Goal: Check status: Check status

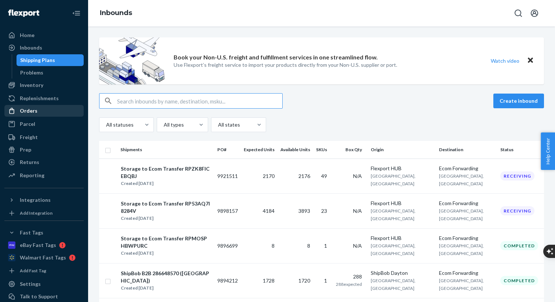
click at [43, 108] on div "Orders" at bounding box center [44, 111] width 78 height 10
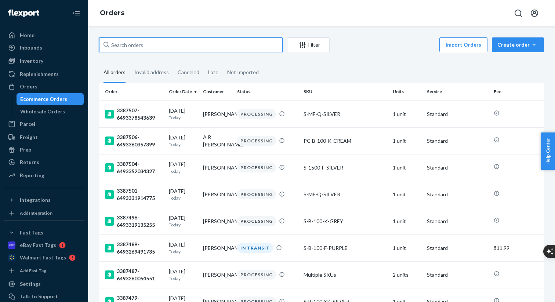
click at [137, 45] on input "text" at bounding box center [190, 44] width 183 height 15
paste input "CH3384829"
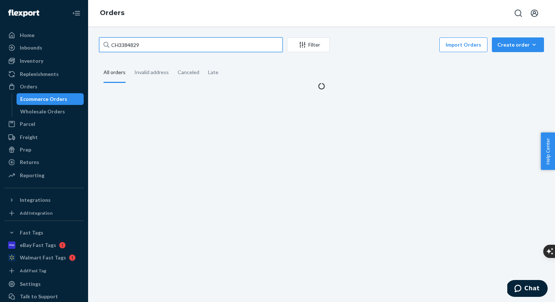
click at [118, 44] on input "CH3384829" at bounding box center [190, 44] width 183 height 15
type input "3384829"
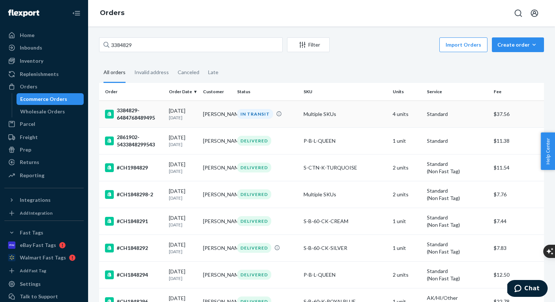
click at [137, 113] on div "3384829-6484768489495" at bounding box center [134, 114] width 58 height 15
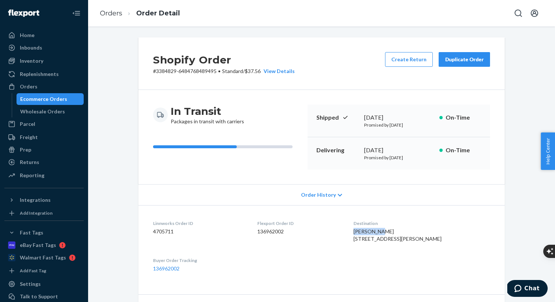
drag, startPoint x: 403, startPoint y: 233, endPoint x: 371, endPoint y: 233, distance: 31.2
click at [371, 233] on div "[PERSON_NAME] [STREET_ADDRESS][PERSON_NAME]" at bounding box center [421, 235] width 137 height 15
copy span "[PERSON_NAME]"
click at [47, 85] on div "Orders" at bounding box center [44, 86] width 78 height 10
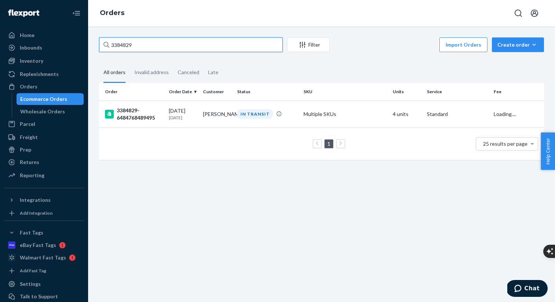
click at [141, 44] on input "3384829" at bounding box center [190, 44] width 183 height 15
paste input "[PERSON_NAME]"
type input "[PERSON_NAME]"
